Goal: Find specific page/section: Find specific page/section

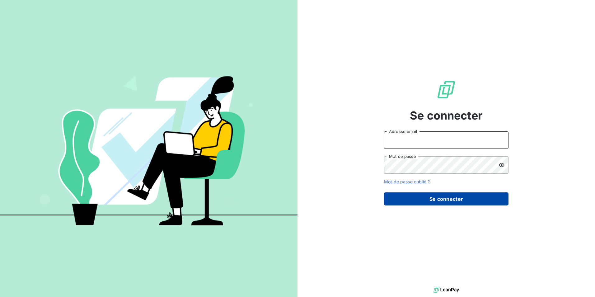
type input "[PERSON_NAME][EMAIL_ADDRESS][DOMAIN_NAME]"
click at [414, 201] on button "Se connecter" at bounding box center [446, 198] width 124 height 13
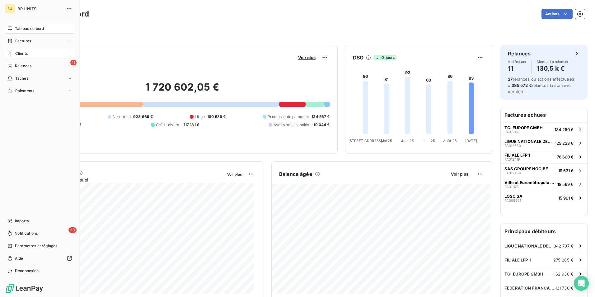
click at [17, 52] on span "Clients" at bounding box center [21, 54] width 12 height 6
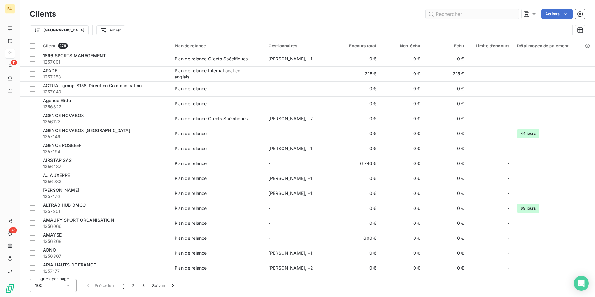
click at [506, 13] on input "text" at bounding box center [472, 14] width 93 height 10
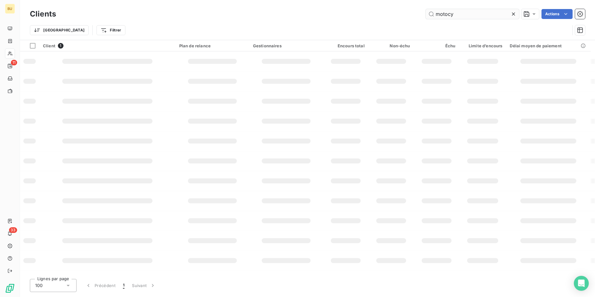
type input "motocy"
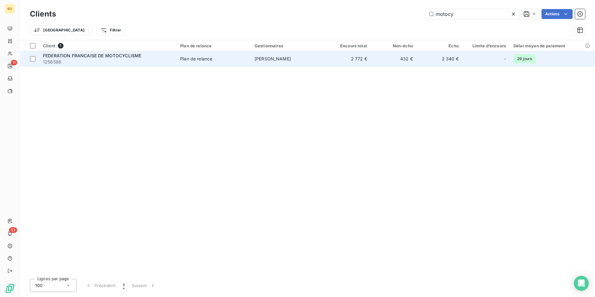
click at [154, 62] on span "1256586" at bounding box center [108, 62] width 130 height 6
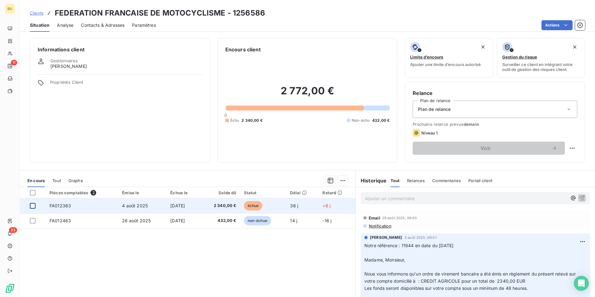
click at [32, 206] on div at bounding box center [33, 206] width 6 height 6
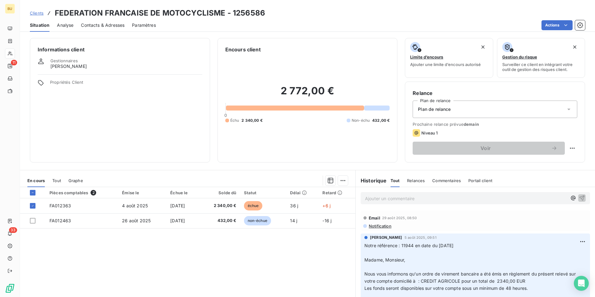
click at [405, 196] on p "Ajouter un commentaire ﻿" at bounding box center [466, 199] width 202 height 8
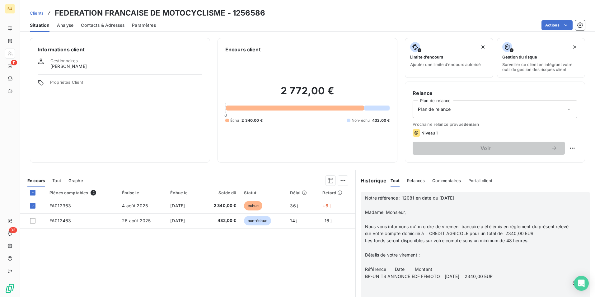
click at [580, 284] on icon "button" at bounding box center [582, 283] width 5 height 5
